Goal: Find specific page/section: Find specific page/section

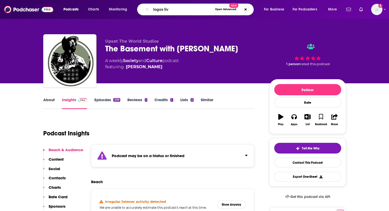
type input "logos live"
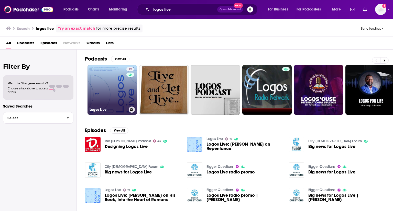
click at [98, 103] on link "19 Logos Live" at bounding box center [113, 90] width 50 height 50
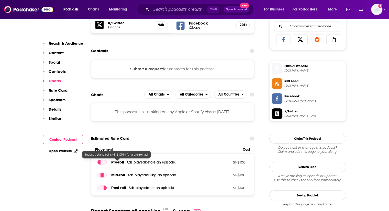
scroll to position [333, 0]
